Goal: Task Accomplishment & Management: Manage account settings

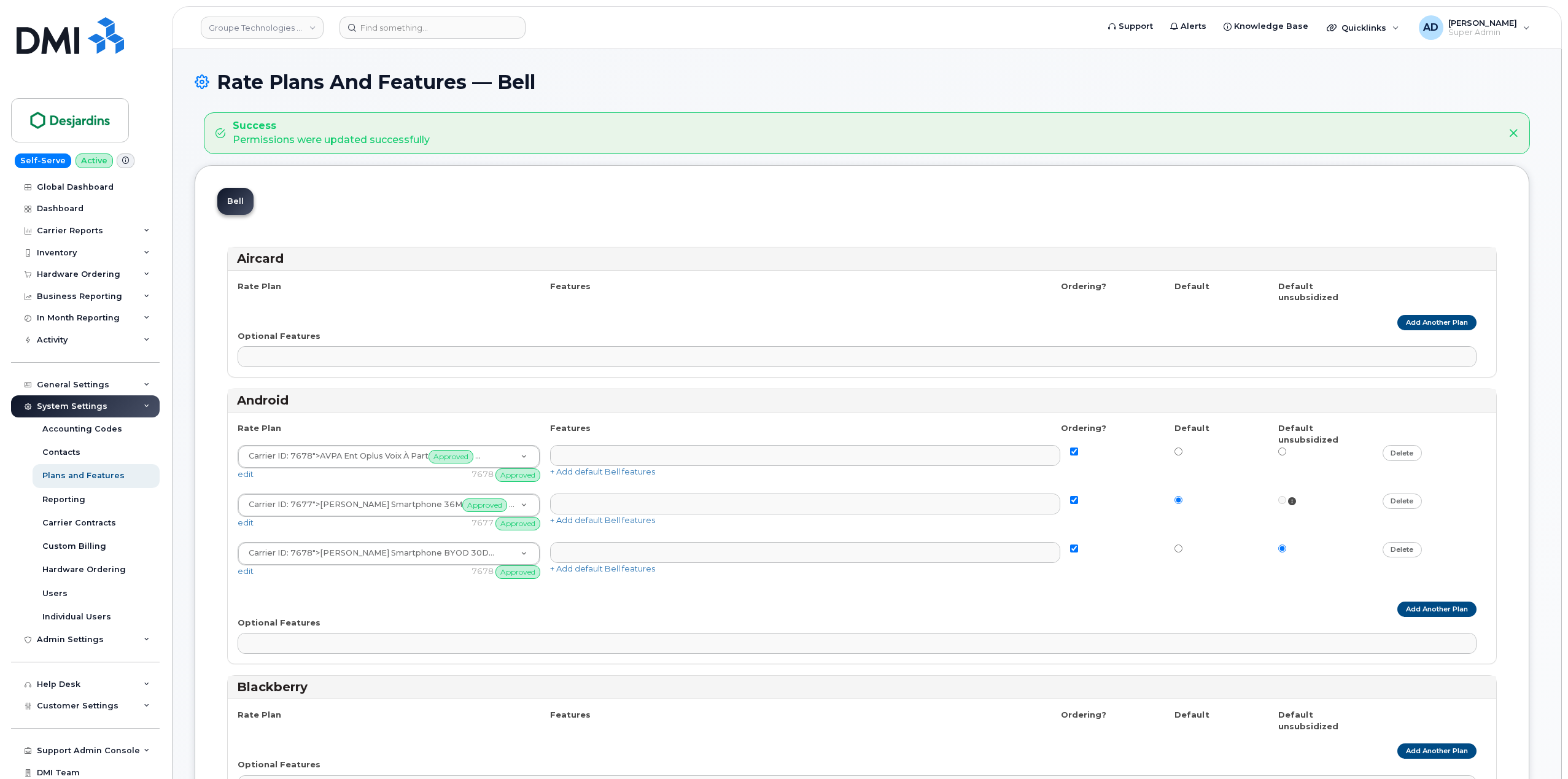
select select
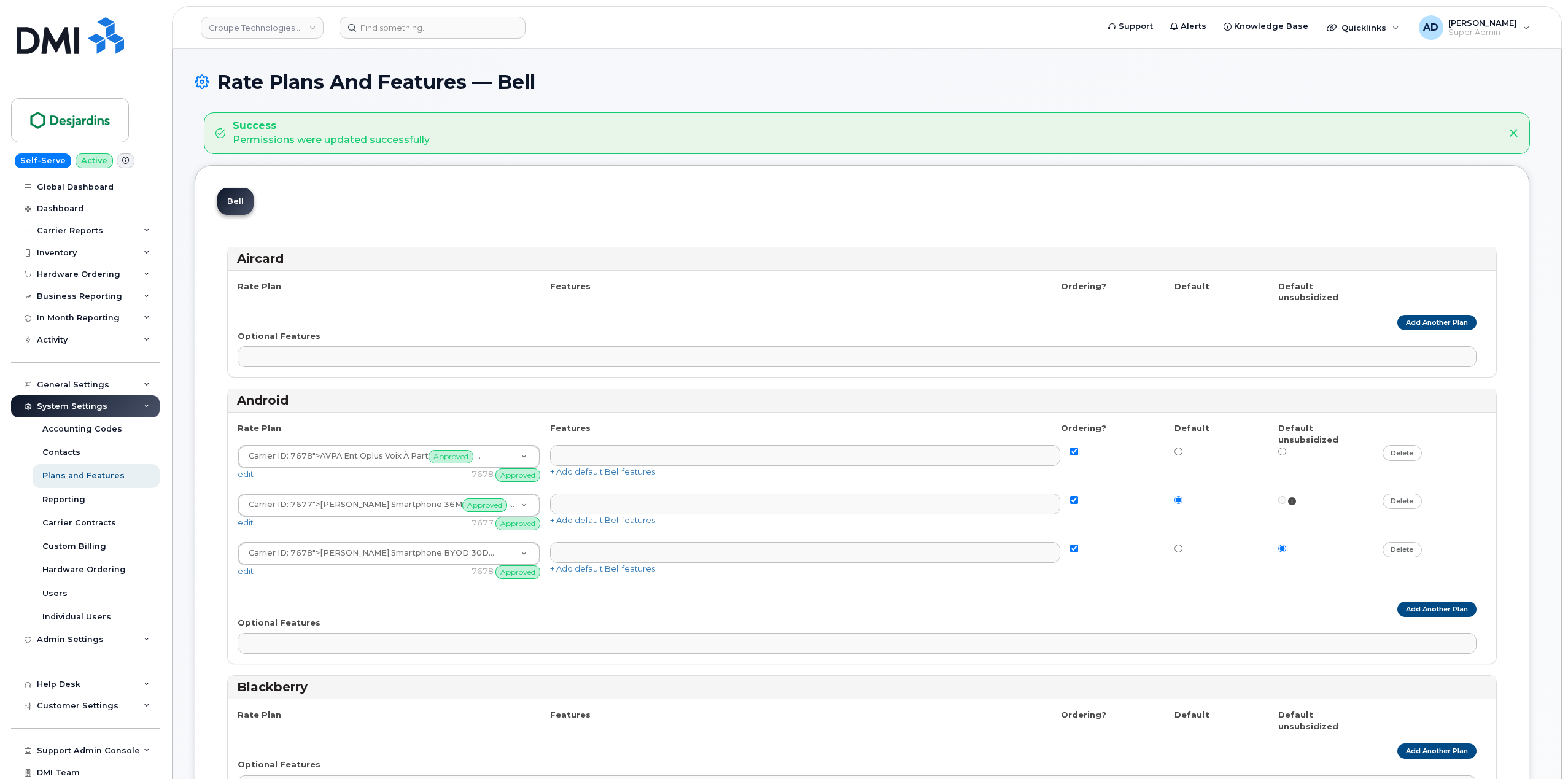
select select
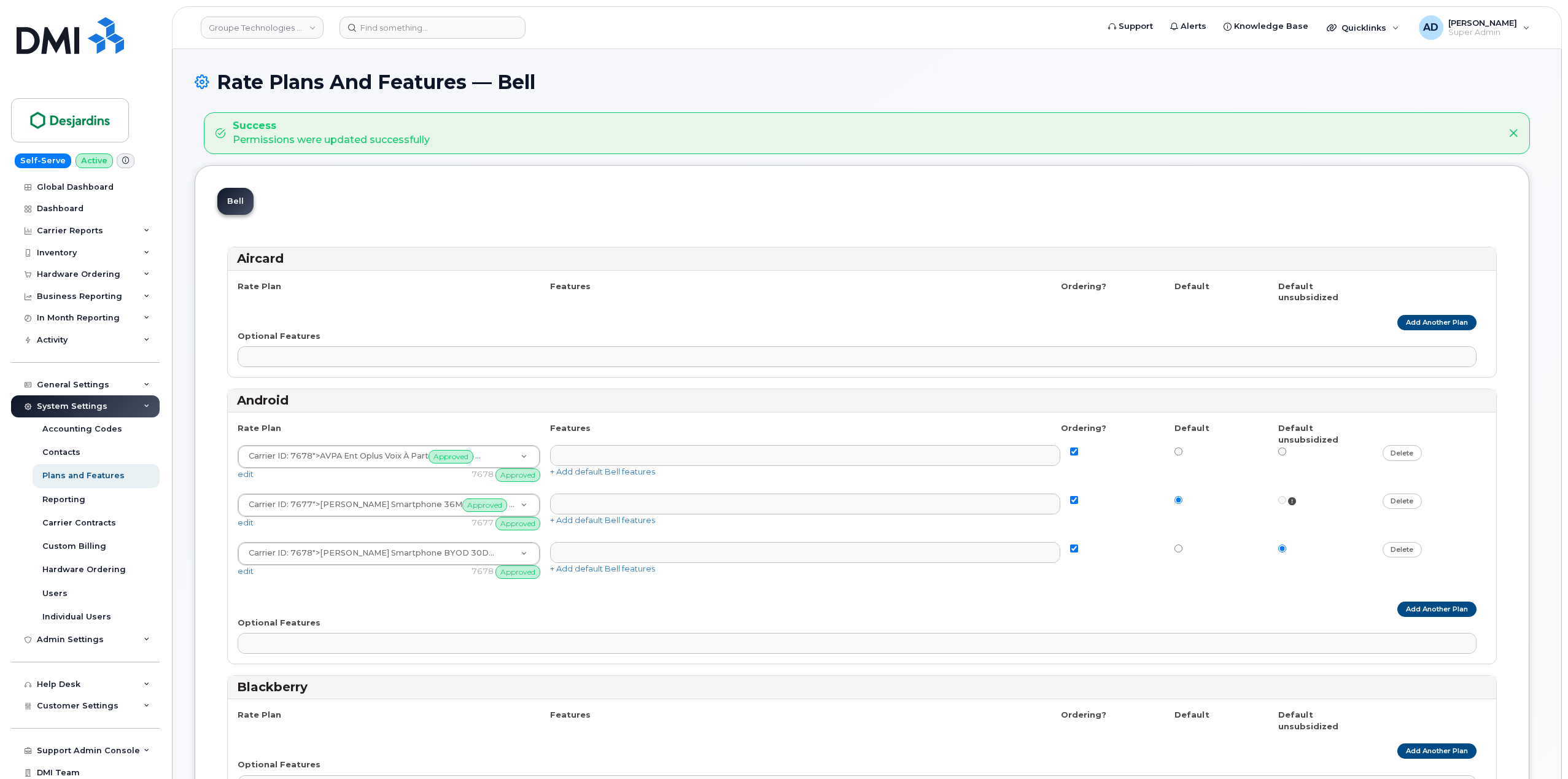
select select
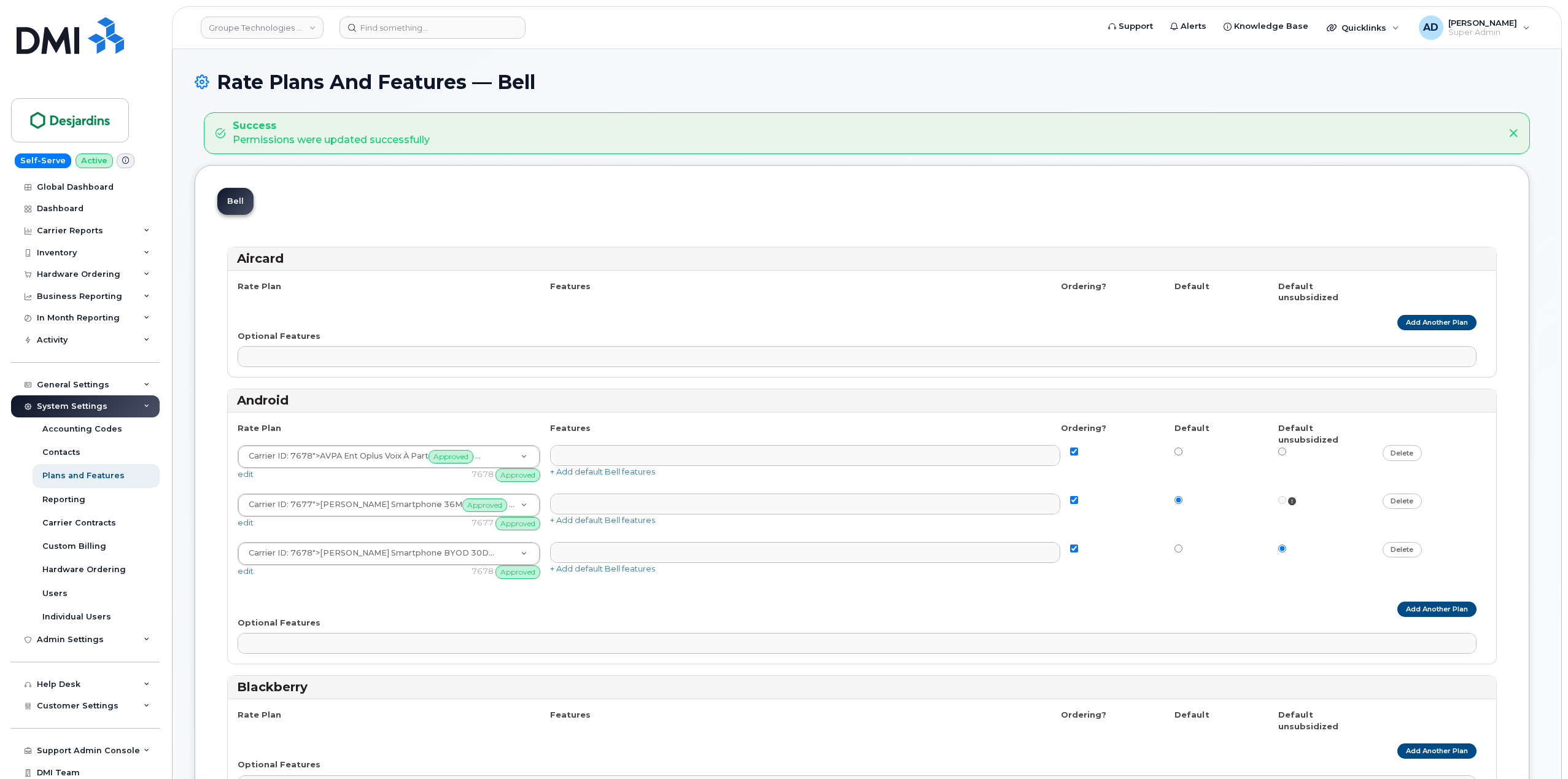
select select
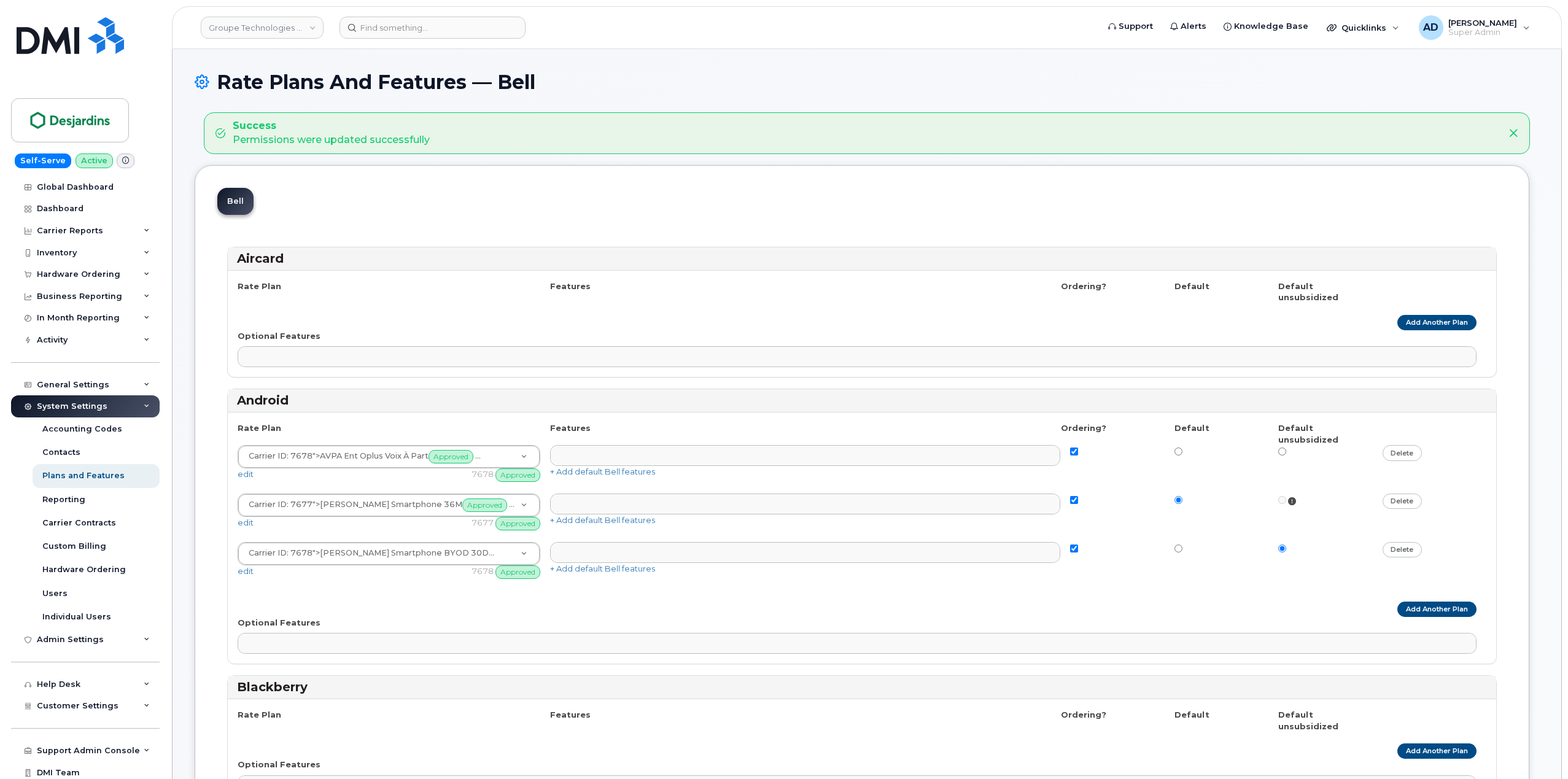
select select
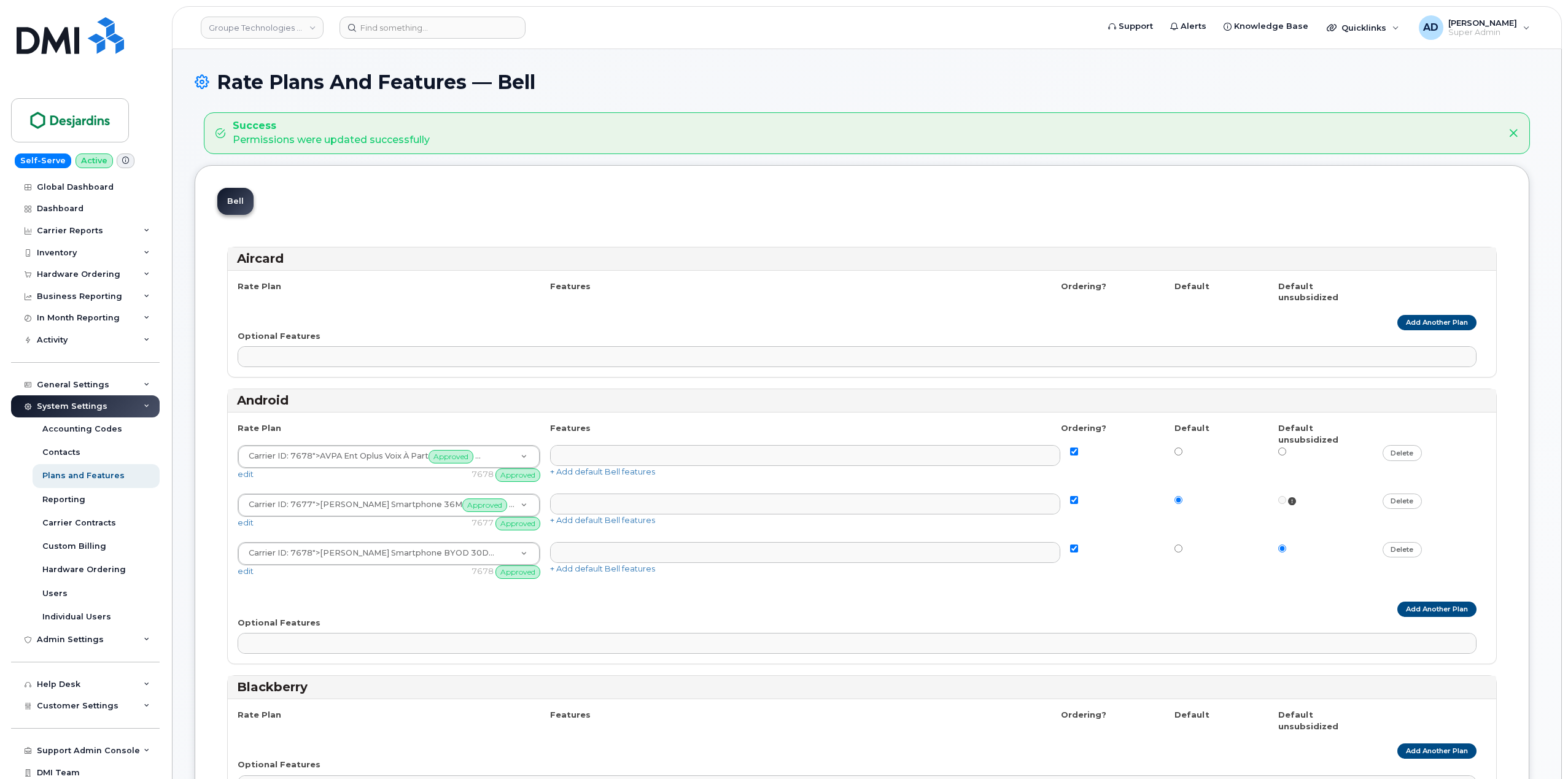
select select
